Goal: Information Seeking & Learning: Learn about a topic

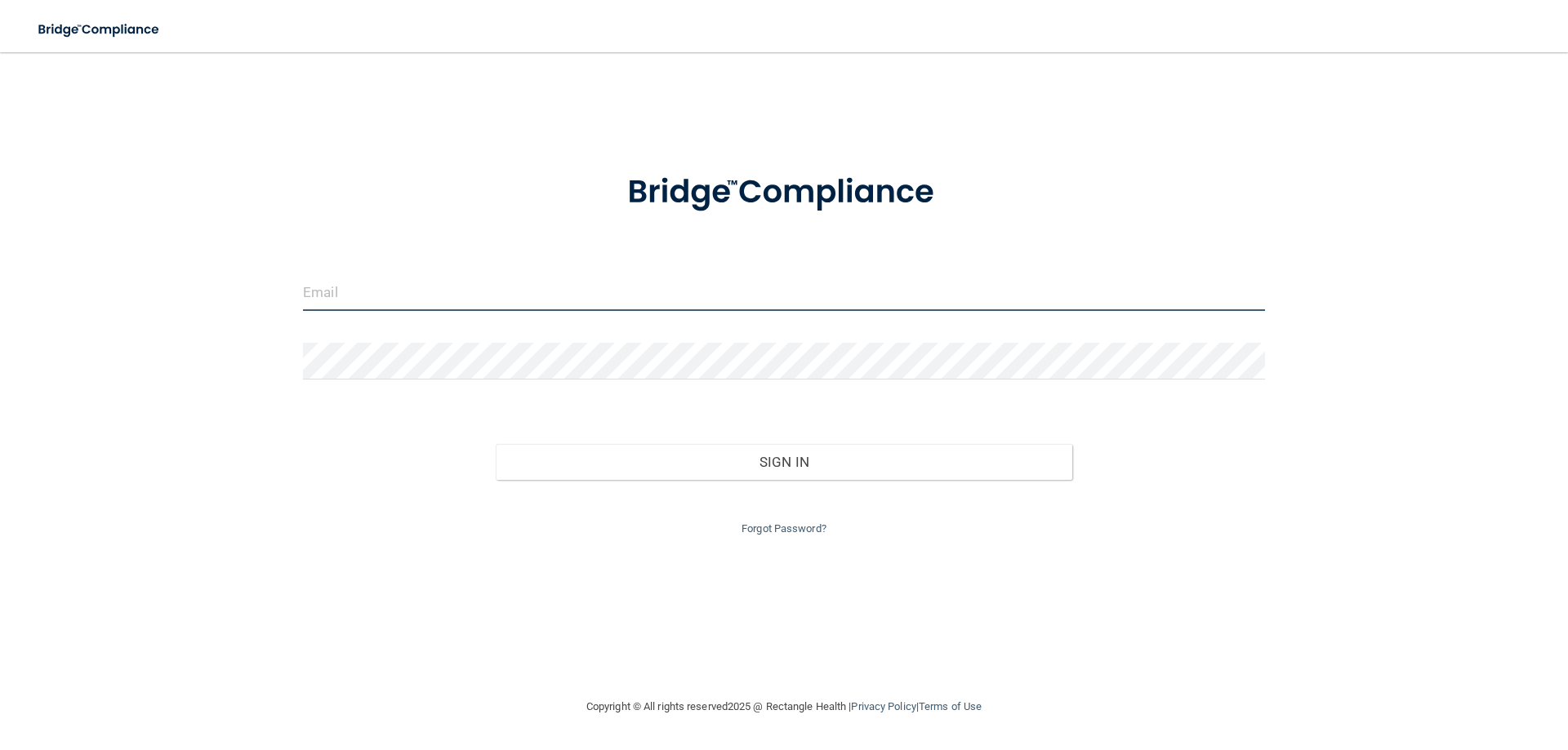
click at [408, 292] on input "email" at bounding box center [784, 292] width 962 height 37
type input "[EMAIL_ADDRESS][DOMAIN_NAME]"
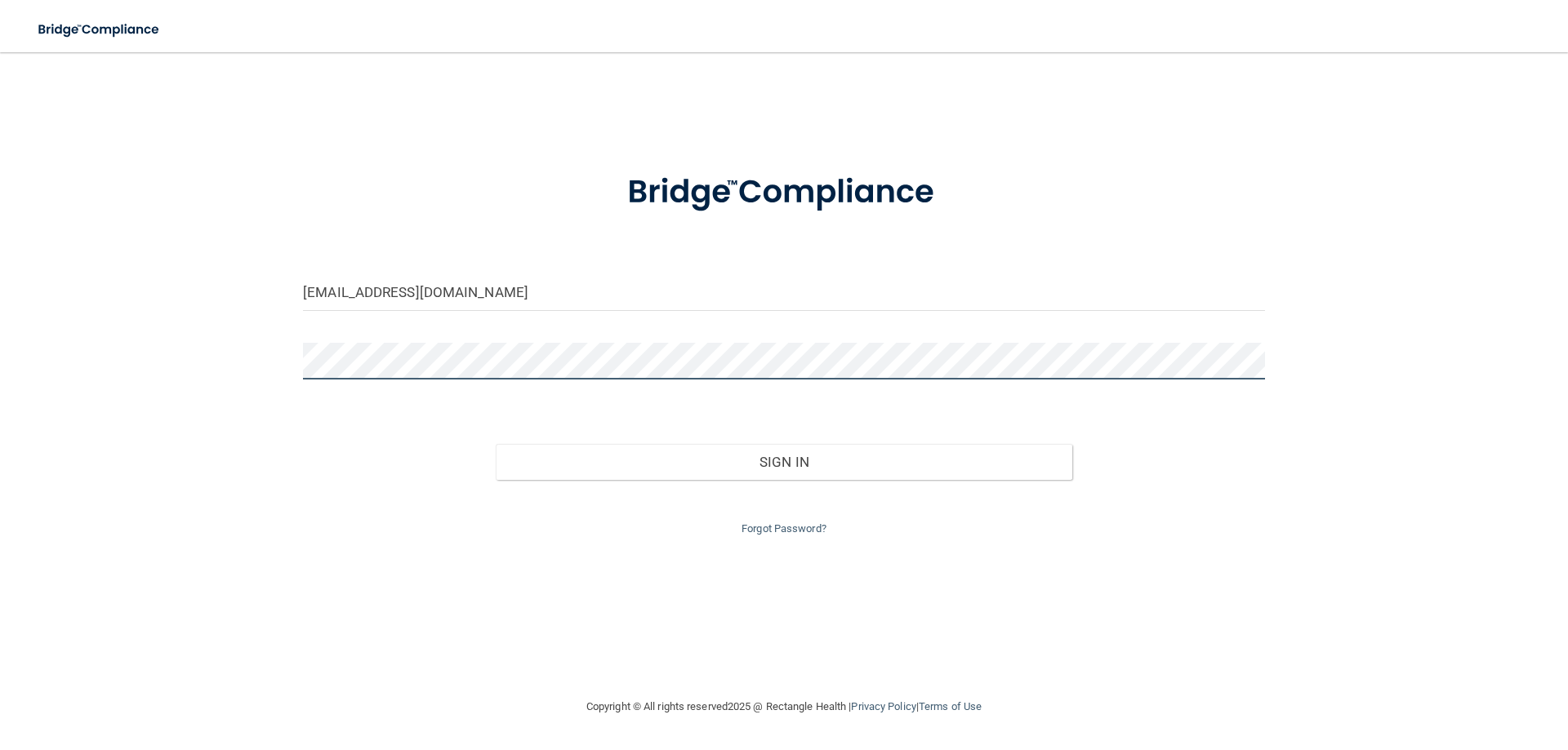
click at [496, 444] on button "Sign In" at bounding box center [784, 463] width 577 height 36
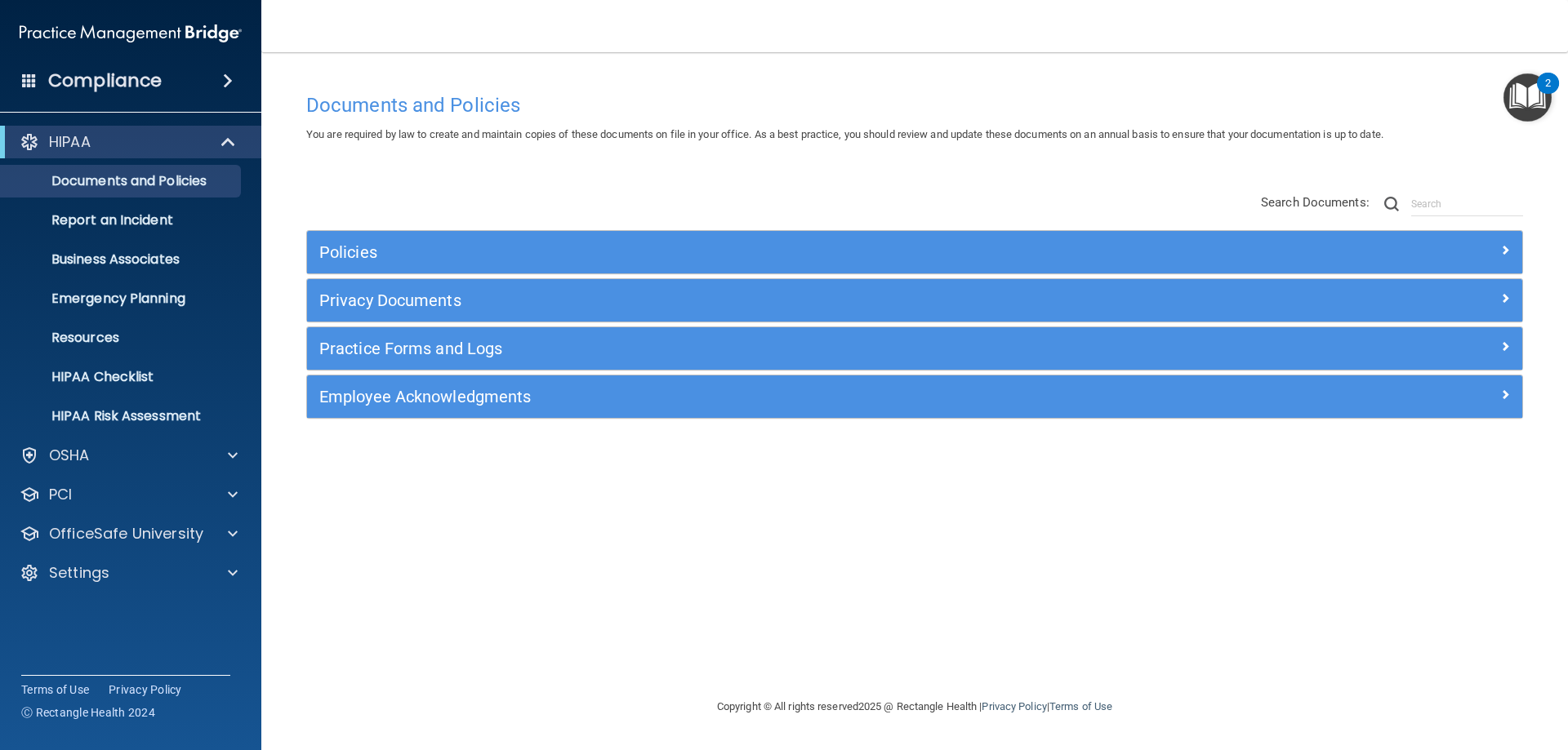
click at [547, 203] on div "Policies Select All (Unselect 0) Unselect All Print Selected (0) Acceptable Use…" at bounding box center [915, 307] width 1241 height 261
click at [1111, 181] on div "Policies Select All (Unselect 0) Unselect All Print Selected (0) Acceptable Use…" at bounding box center [915, 307] width 1241 height 261
click at [240, 528] on div at bounding box center [229, 534] width 41 height 20
click at [175, 572] on div "HIPAA Training" at bounding box center [122, 572] width 223 height 16
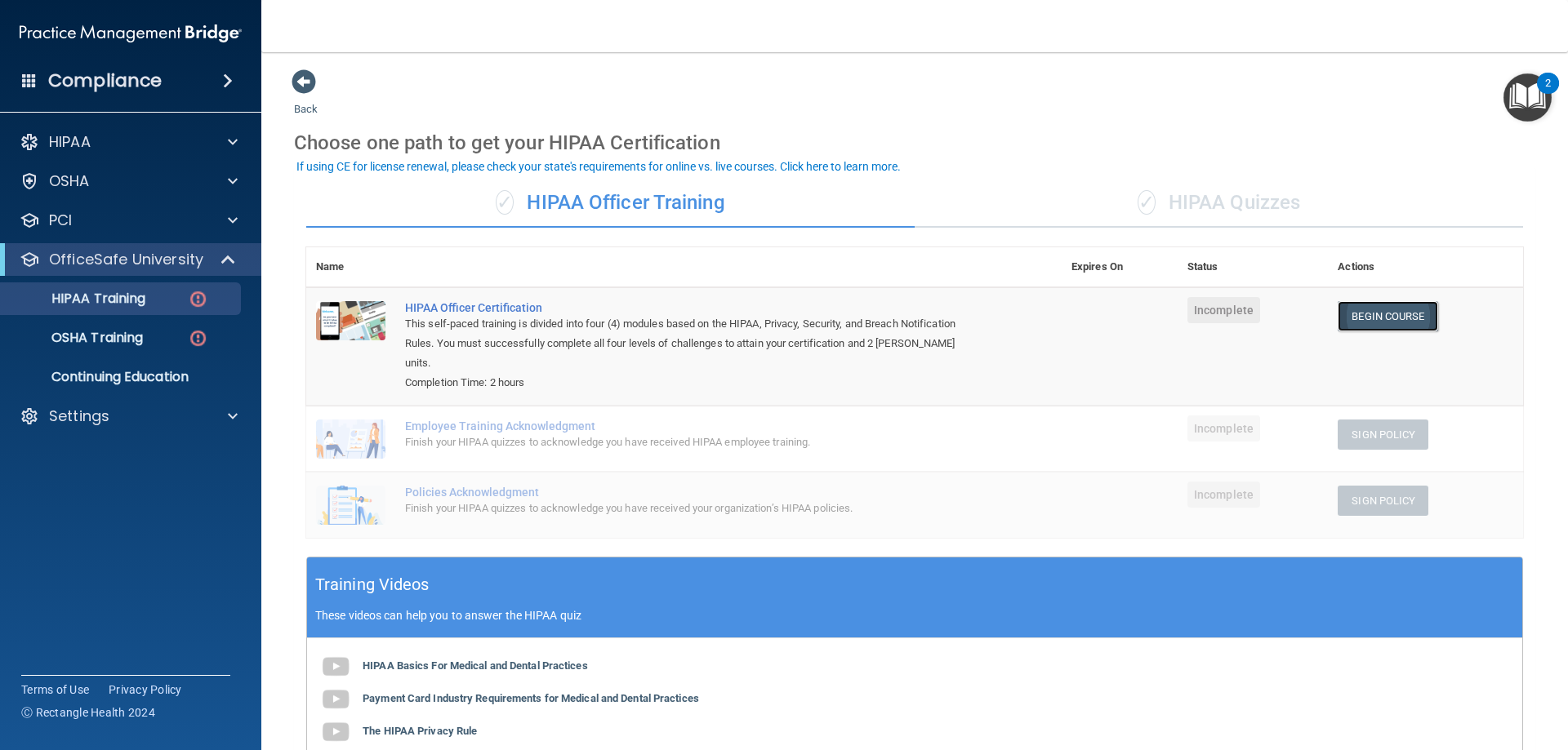
click at [1409, 321] on link "Begin Course" at bounding box center [1387, 316] width 100 height 30
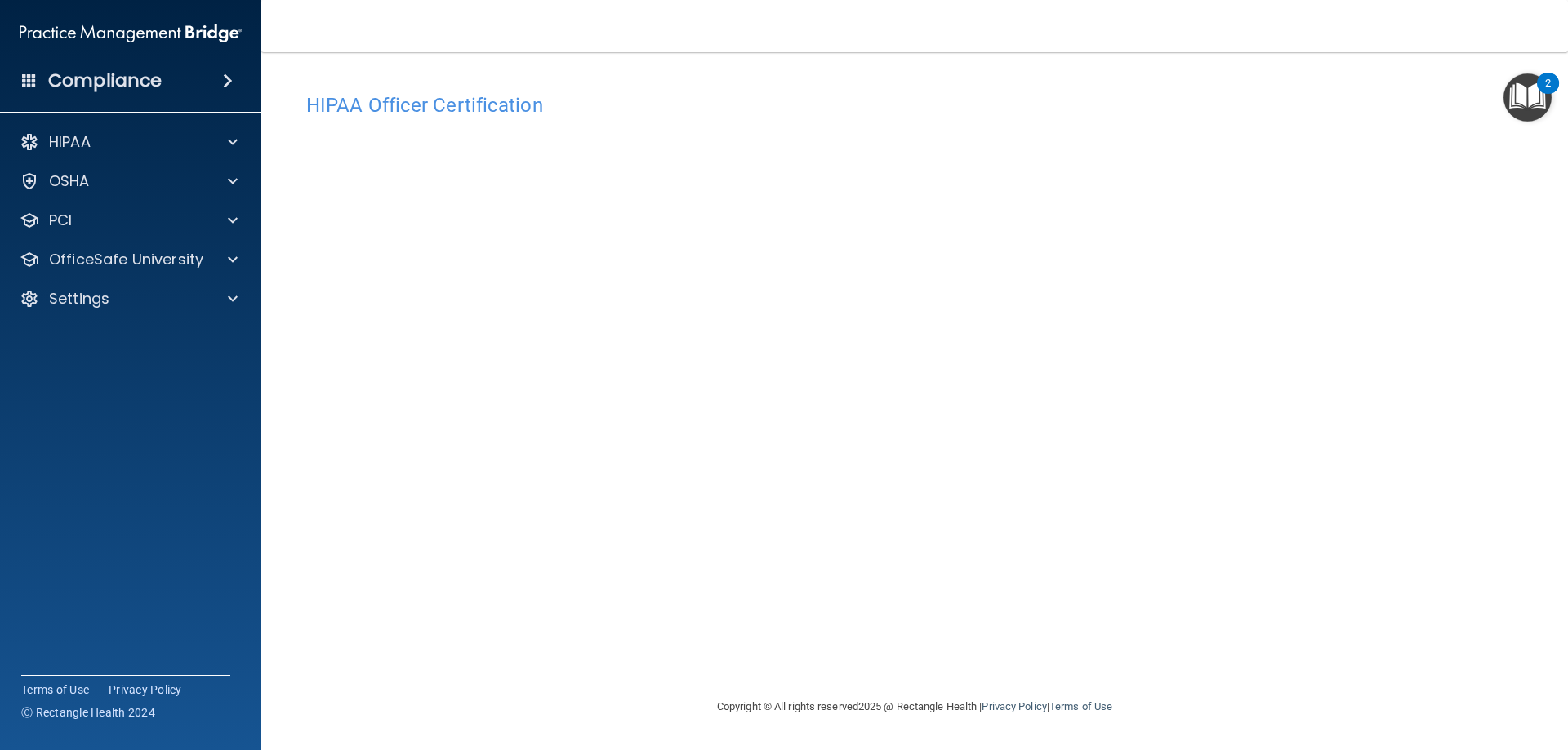
drag, startPoint x: 539, startPoint y: 108, endPoint x: 286, endPoint y: 127, distance: 253.7
click at [286, 127] on main "HIPAA Officer Certification This course doesn’t expire until . Are you sure you…" at bounding box center [914, 401] width 1306 height 698
